Goal: Check status: Check status

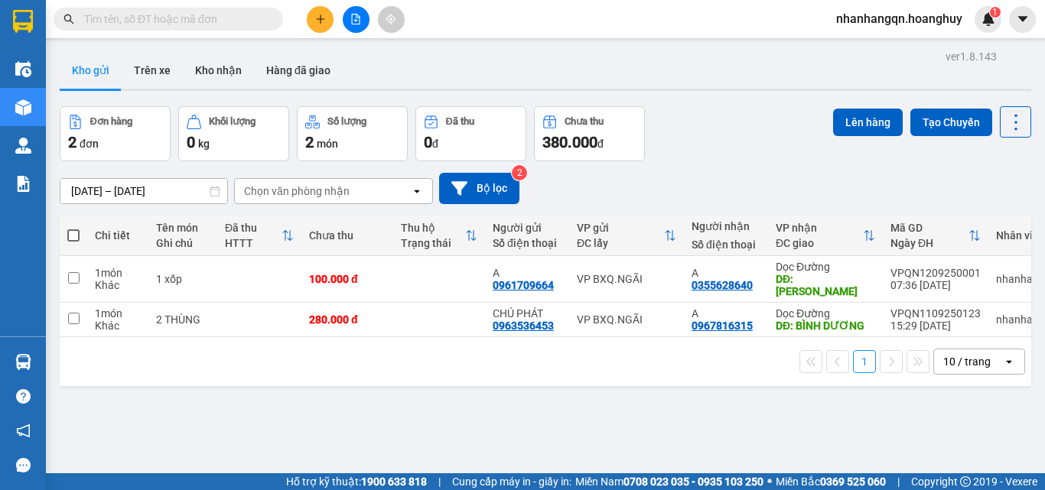
click at [106, 26] on input "text" at bounding box center [174, 19] width 181 height 17
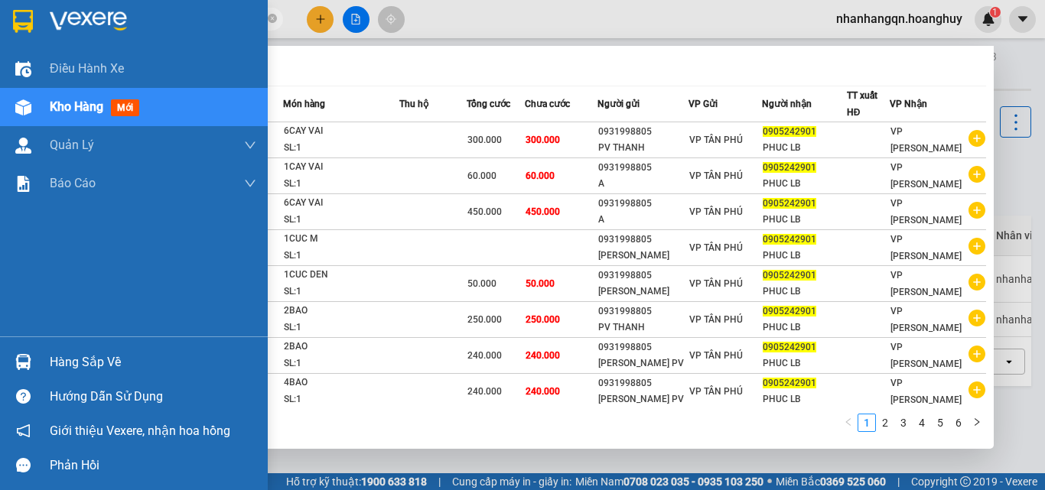
drag, startPoint x: 142, startPoint y: 16, endPoint x: 2, endPoint y: 174, distance: 211.4
click at [0, 175] on section "Kết quả [PERSON_NAME] ( 60 ) Bộ lọc Mã ĐH Trạng thái Món hàng Thu hộ [PERSON_NA…" at bounding box center [522, 245] width 1045 height 490
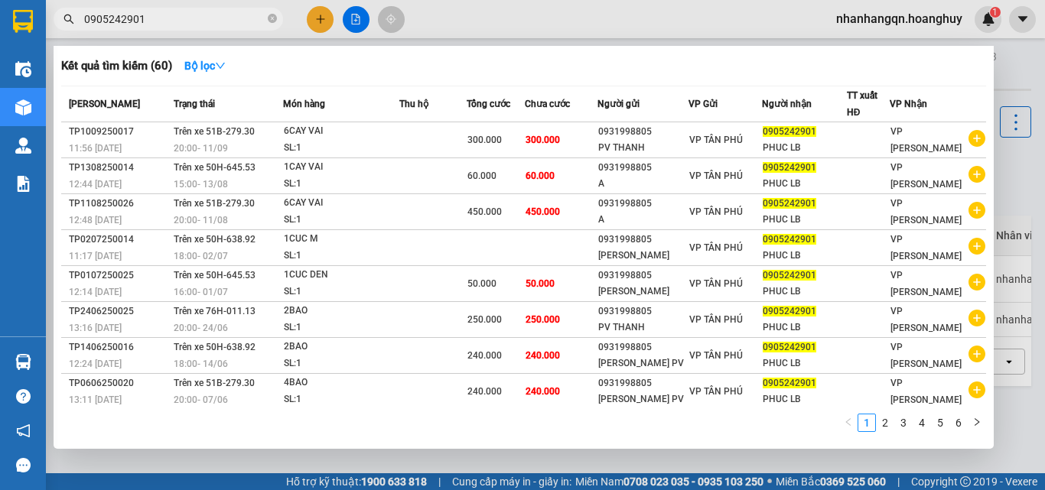
type input "0905242901"
